Goal: Check status: Check status

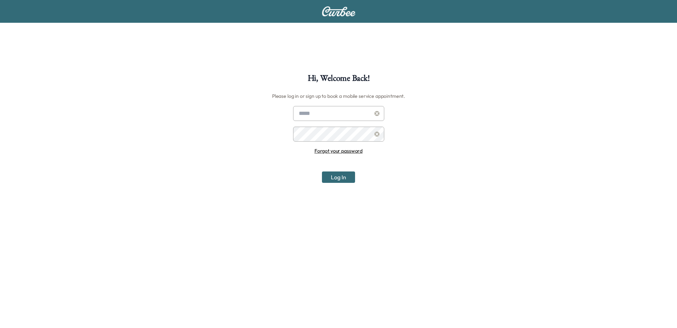
type input "**********"
click at [332, 176] on button "Log In" at bounding box center [338, 177] width 33 height 11
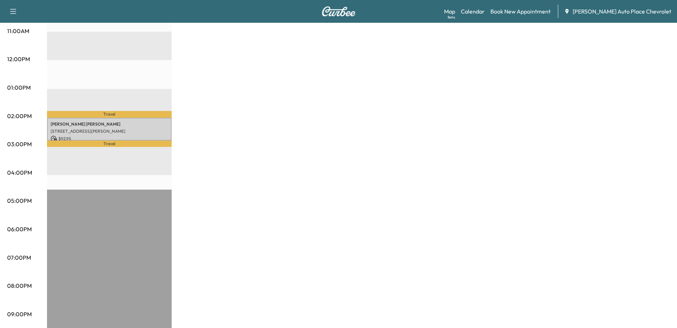
scroll to position [306, 0]
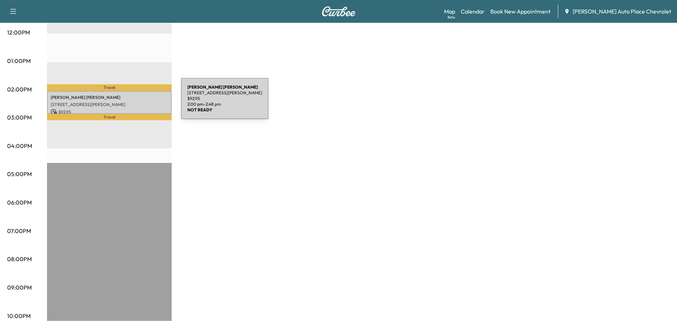
click at [127, 103] on p "[STREET_ADDRESS][PERSON_NAME]" at bounding box center [110, 105] width 118 height 6
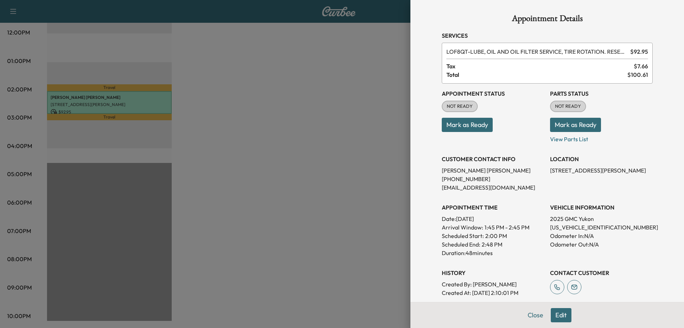
click at [572, 229] on p "[US_VEHICLE_IDENTIFICATION_NUMBER]" at bounding box center [601, 227] width 103 height 9
copy p "[US_VEHICLE_IDENTIFICATION_NUMBER]"
click at [561, 126] on button "Mark as Ready" at bounding box center [575, 125] width 51 height 14
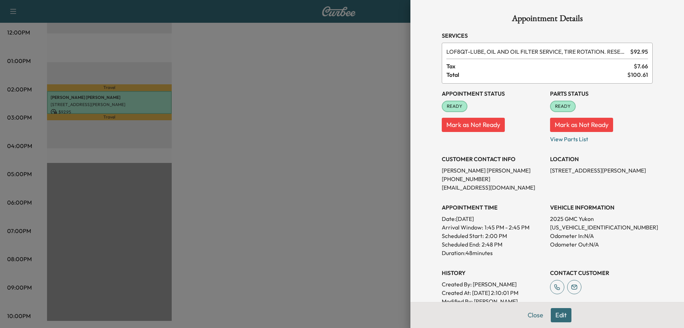
click at [329, 183] on div at bounding box center [342, 164] width 684 height 328
